Goal: Information Seeking & Learning: Learn about a topic

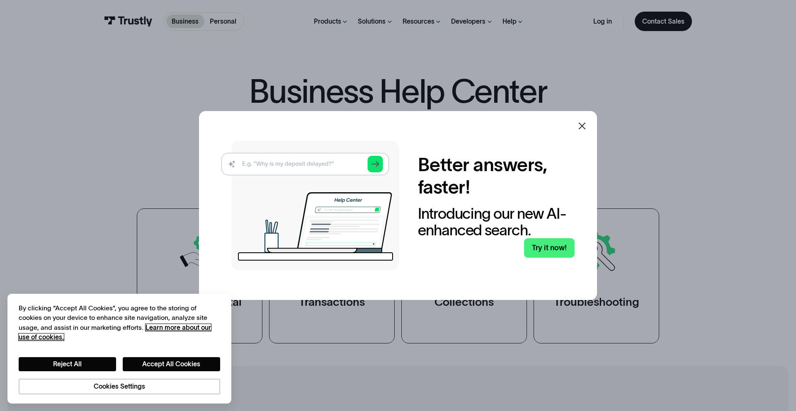
scroll to position [34, 0]
click at [584, 125] on icon at bounding box center [582, 126] width 10 height 10
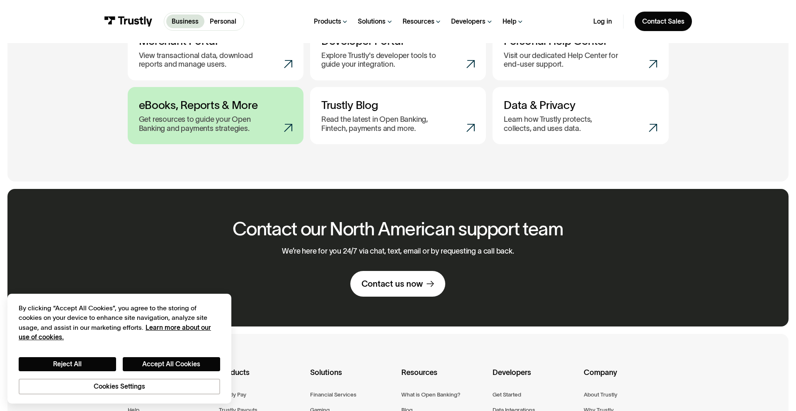
scroll to position [455, 0]
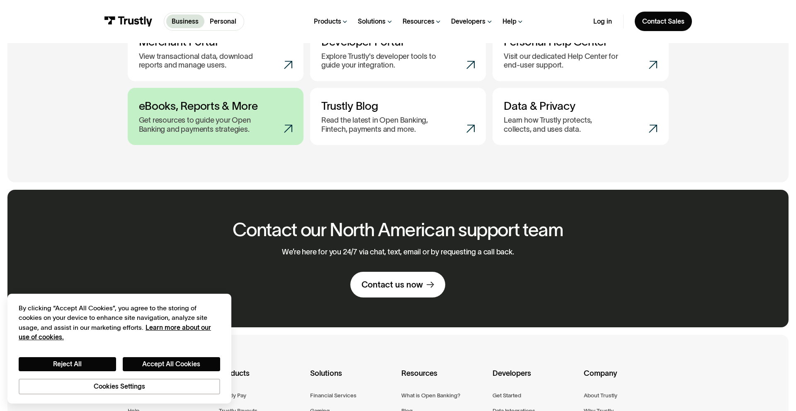
click at [261, 114] on link "eBooks, Reports & More Get resources to guide your Open Banking and payments st…" at bounding box center [216, 117] width 176 height 58
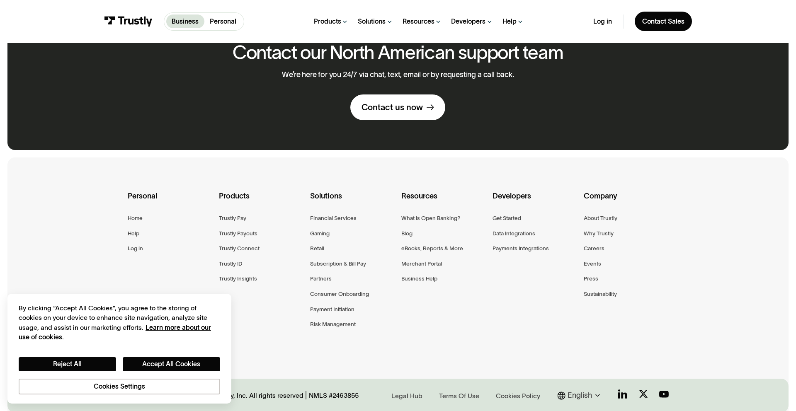
scroll to position [672, 0]
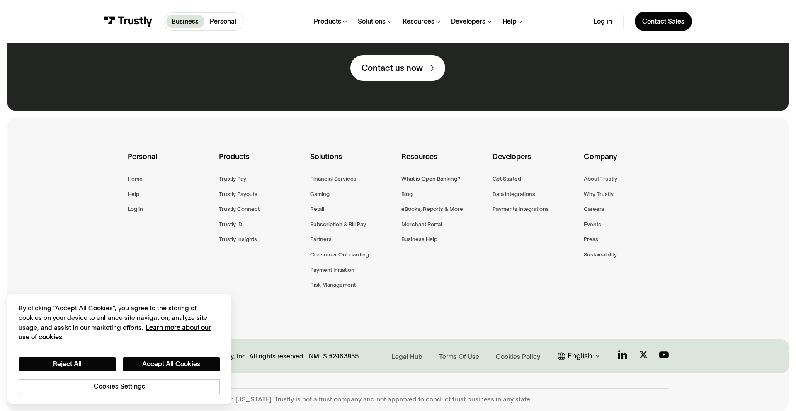
click at [587, 357] on div "English" at bounding box center [580, 356] width 24 height 11
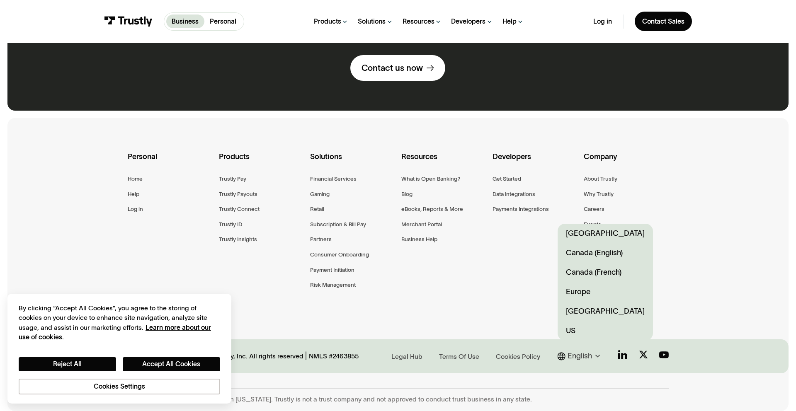
click at [608, 259] on link "Canada (English)" at bounding box center [605, 252] width 95 height 19
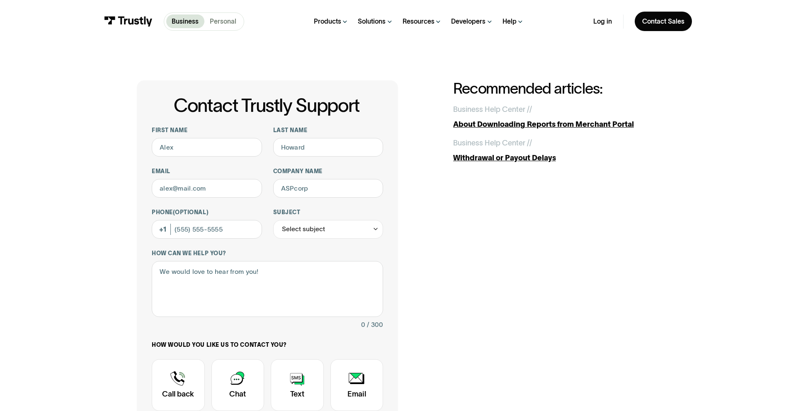
click at [218, 22] on p "Personal" at bounding box center [223, 22] width 27 height 10
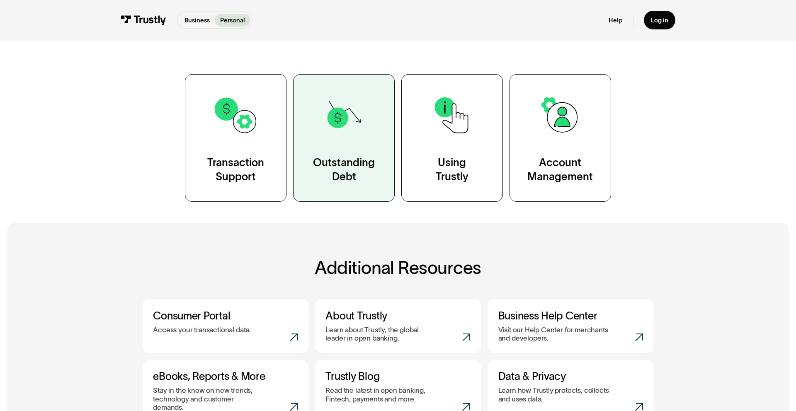
scroll to position [153, 0]
click at [334, 134] on img at bounding box center [344, 116] width 46 height 46
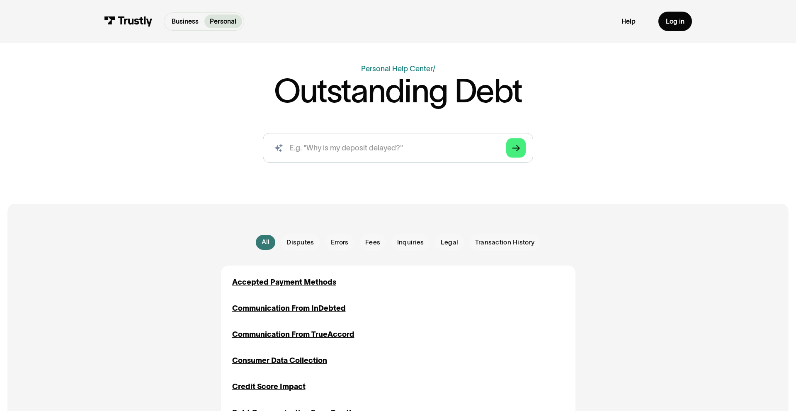
scroll to position [42, 0]
drag, startPoint x: 441, startPoint y: 246, endPoint x: 433, endPoint y: 247, distance: 7.5
click at [441, 247] on span "Legal" at bounding box center [449, 244] width 17 height 10
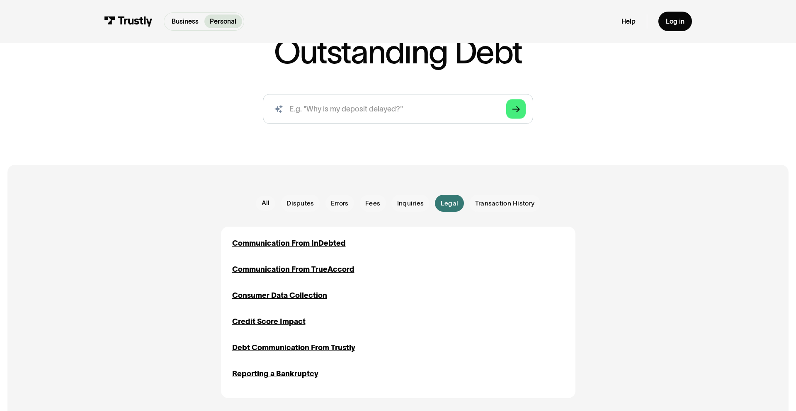
scroll to position [81, 0]
click at [294, 204] on span "Disputes" at bounding box center [300, 205] width 27 height 10
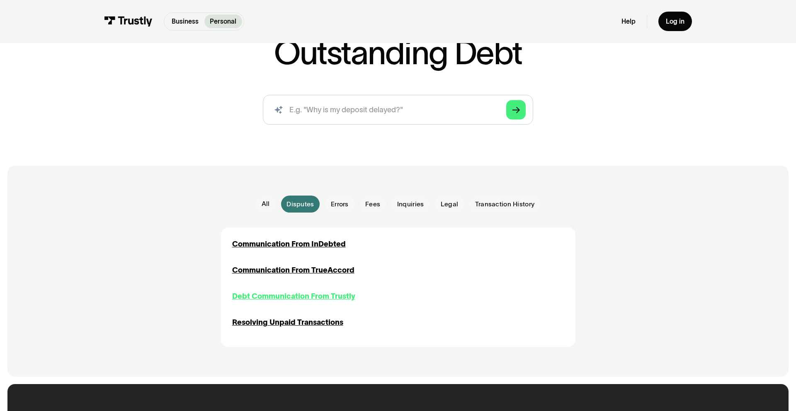
click at [344, 295] on div "Debt Communication From Trustly" at bounding box center [293, 296] width 123 height 11
click at [343, 206] on span "Errors" at bounding box center [340, 205] width 18 height 10
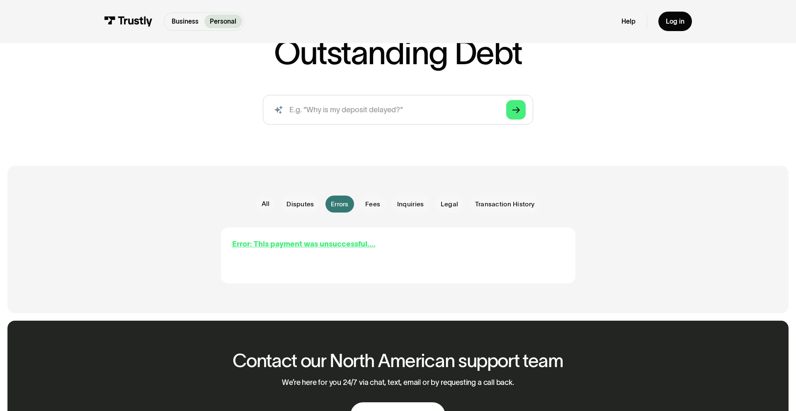
click at [342, 243] on div "Error: This payment was unsuccessful...." at bounding box center [304, 244] width 144 height 11
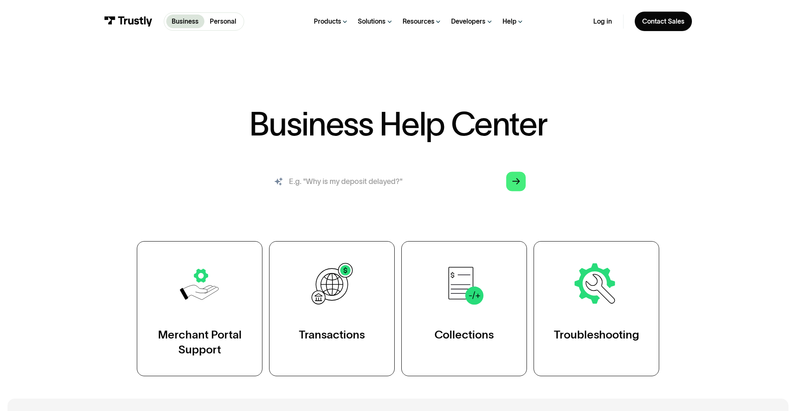
click at [465, 181] on input "search" at bounding box center [398, 182] width 271 height 30
type input "W"
type input "What is trustly"
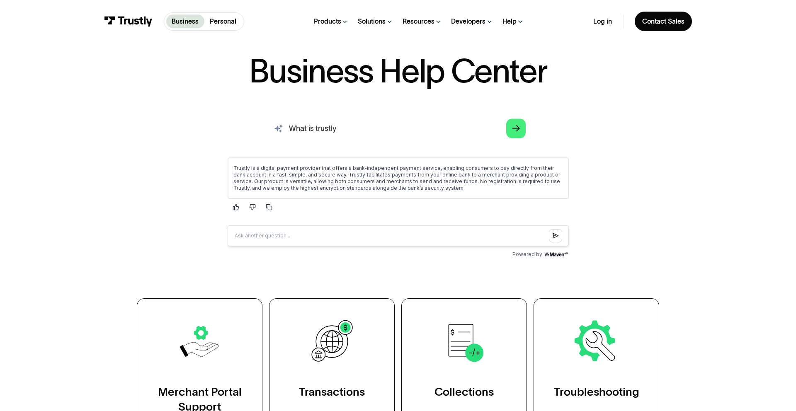
scroll to position [55, 0]
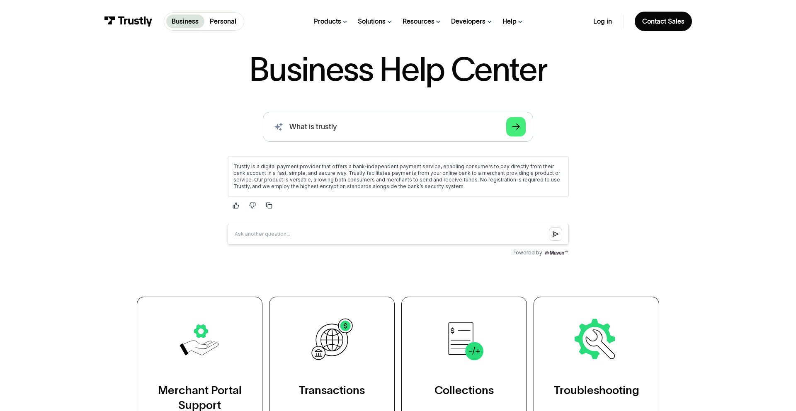
click at [562, 252] on img at bounding box center [556, 252] width 25 height 7
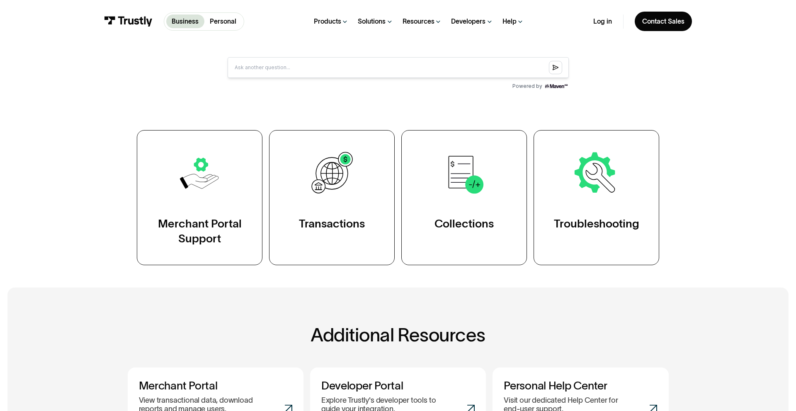
scroll to position [264, 0]
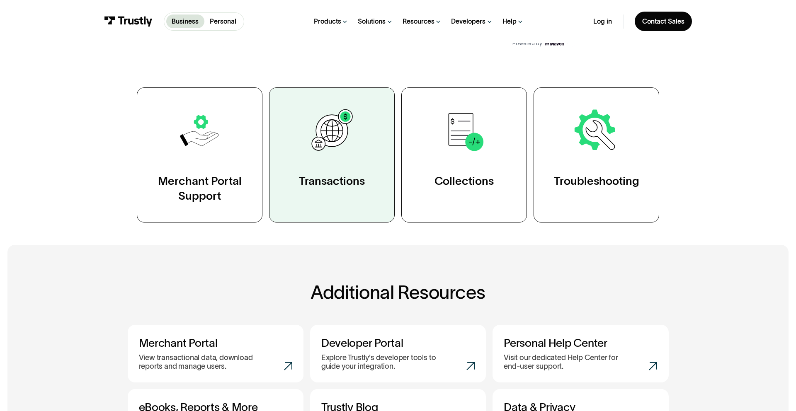
click at [331, 146] on img at bounding box center [332, 131] width 49 height 49
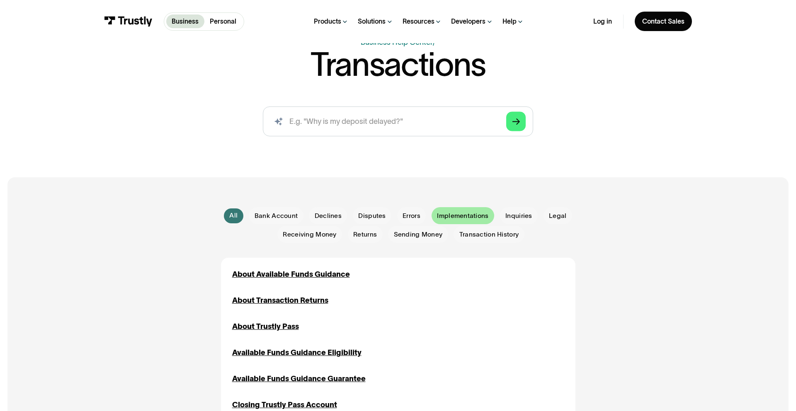
scroll to position [68, 0]
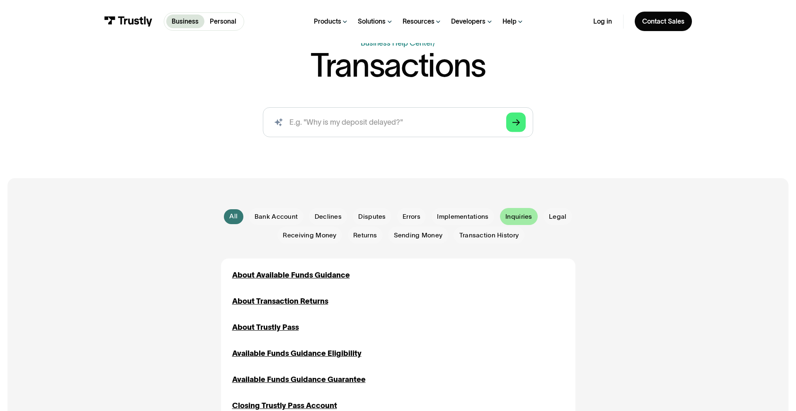
click at [517, 219] on span "Inquiries" at bounding box center [519, 217] width 27 height 10
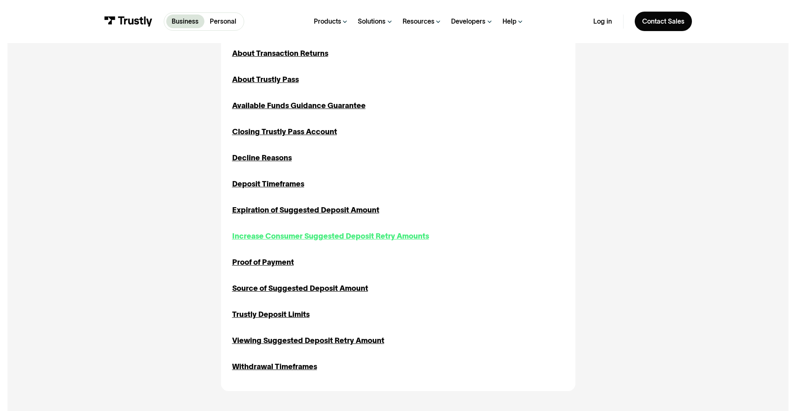
scroll to position [329, 0]
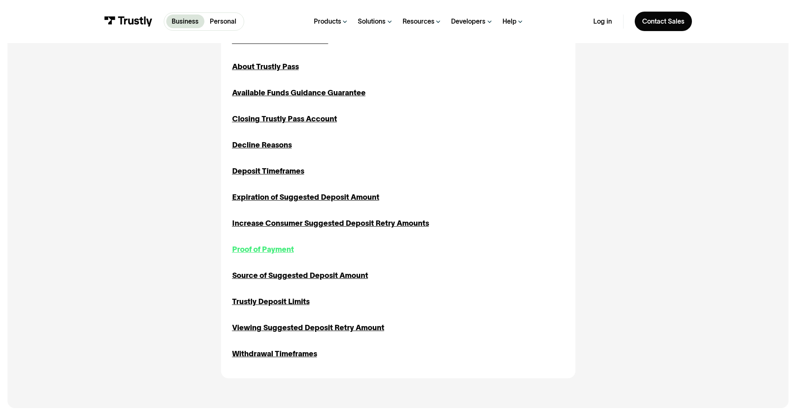
click at [280, 247] on div "Proof of Payment" at bounding box center [263, 249] width 62 height 11
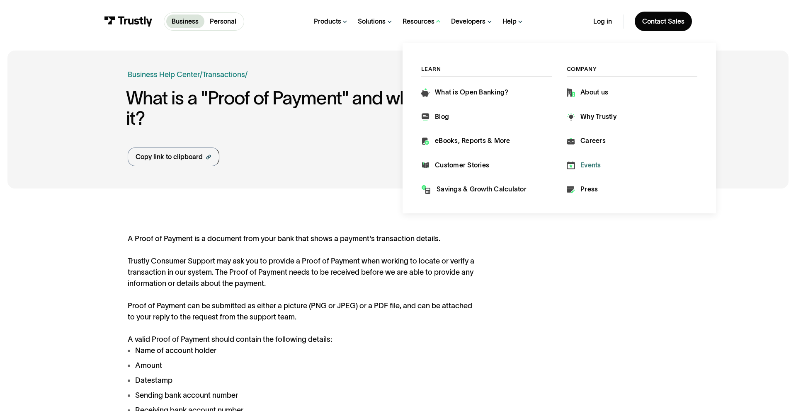
click at [586, 166] on div "Events" at bounding box center [591, 165] width 21 height 9
